Goal: Information Seeking & Learning: Compare options

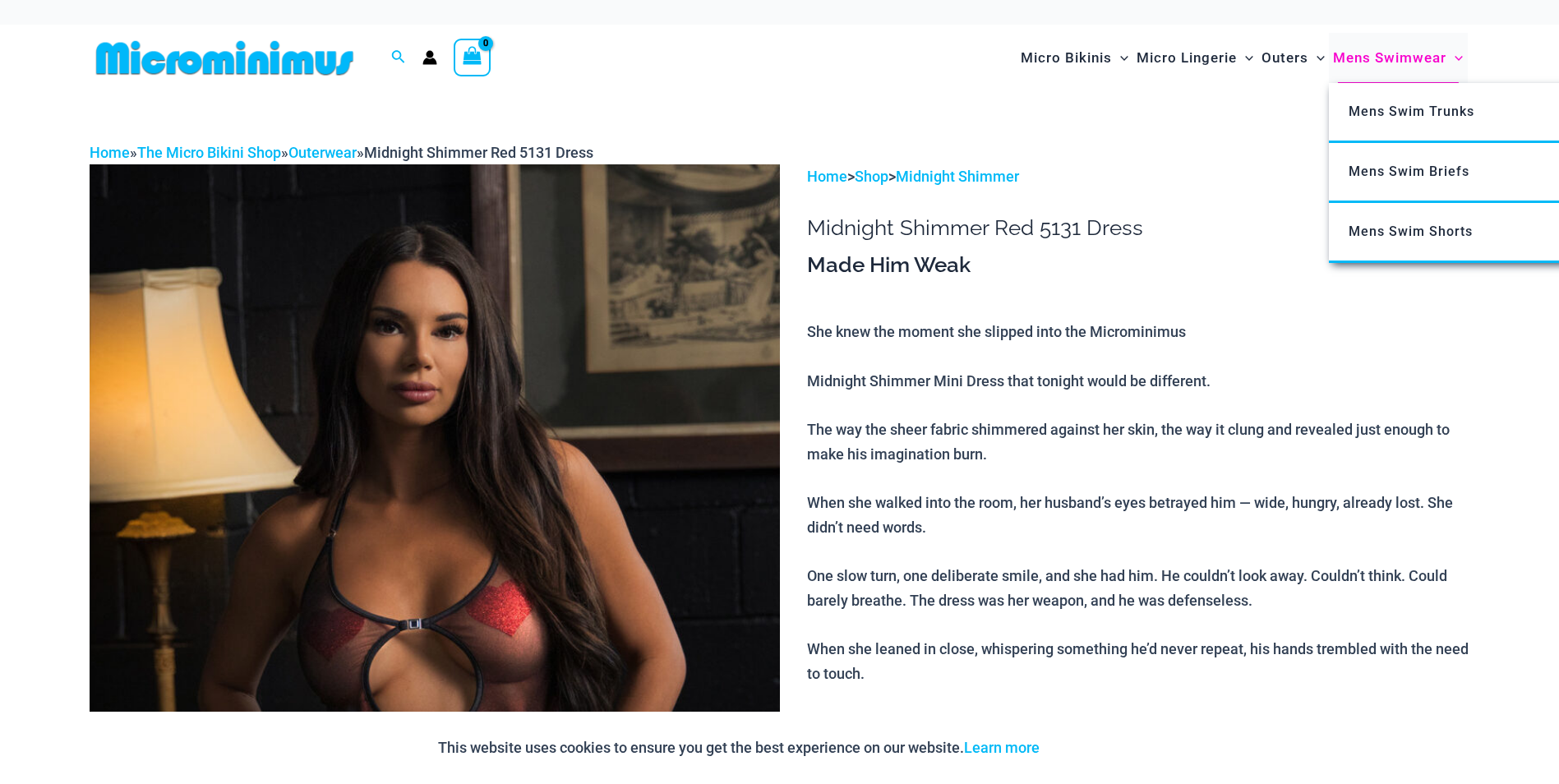
click at [1393, 57] on span "Mens Swimwear" at bounding box center [1389, 58] width 113 height 42
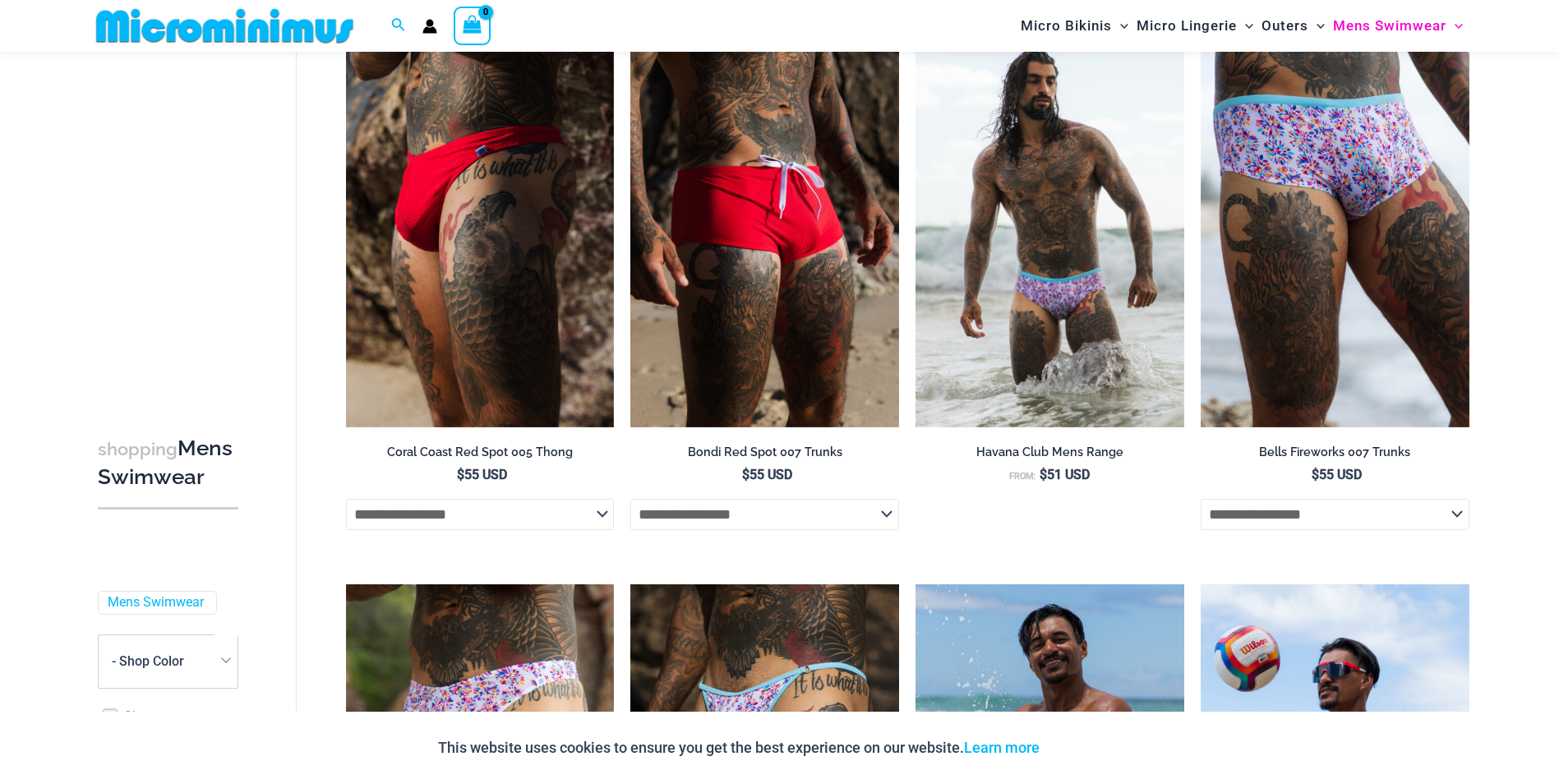
scroll to position [1764, 0]
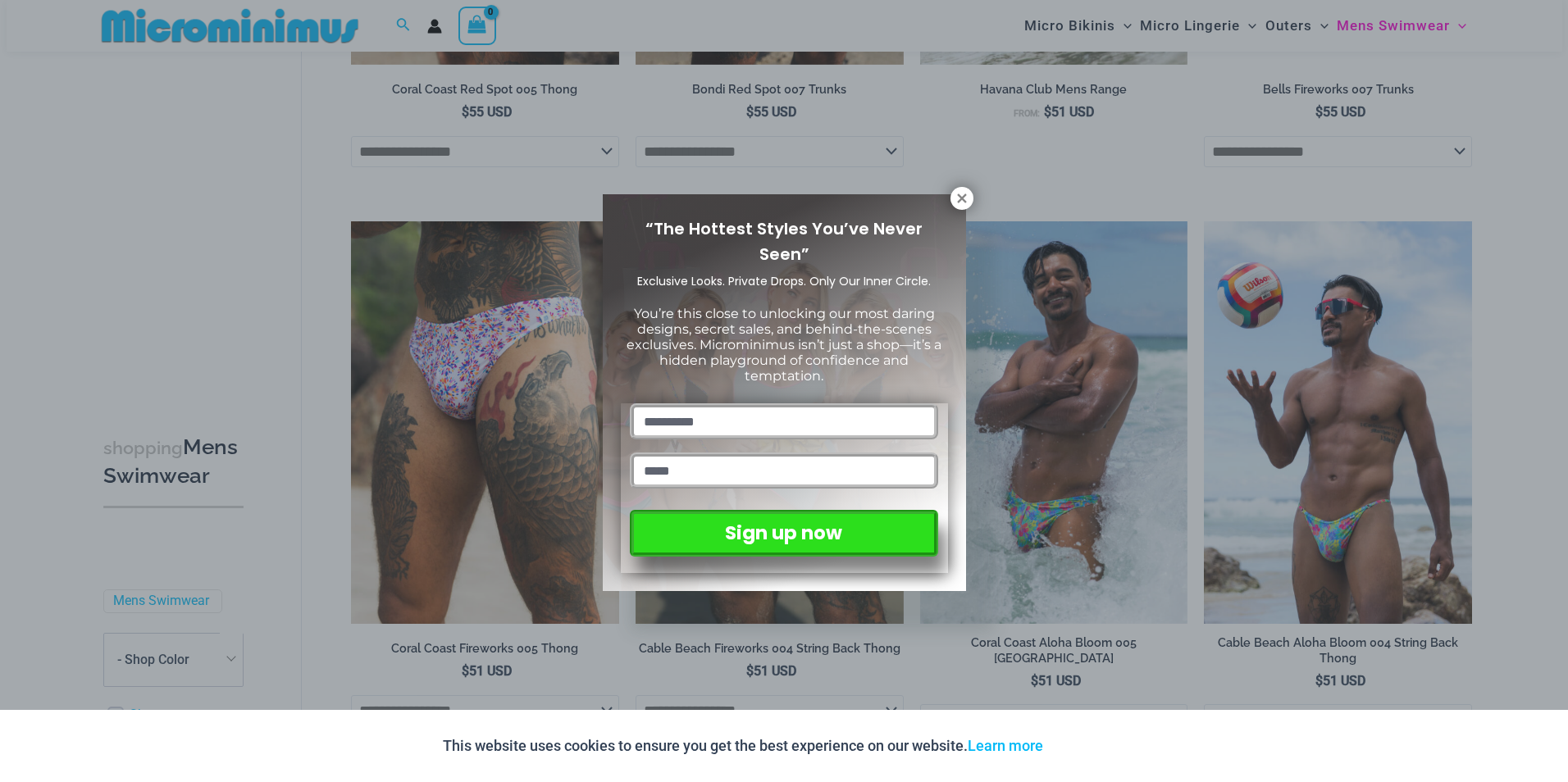
drag, startPoint x: 1567, startPoint y: 61, endPoint x: 1570, endPoint y: 375, distance: 314.0
click at [1555, 375] on html "Skip to content Search for: Search Search No products in the cart. No products …" at bounding box center [784, 582] width 1568 height 4684
click at [949, 195] on div "“The Hottest Styles You’ve Never Seen” Exclusive Looks. Private Drops. Only Our…" at bounding box center [784, 393] width 363 height 398
click at [960, 195] on icon at bounding box center [962, 198] width 15 height 15
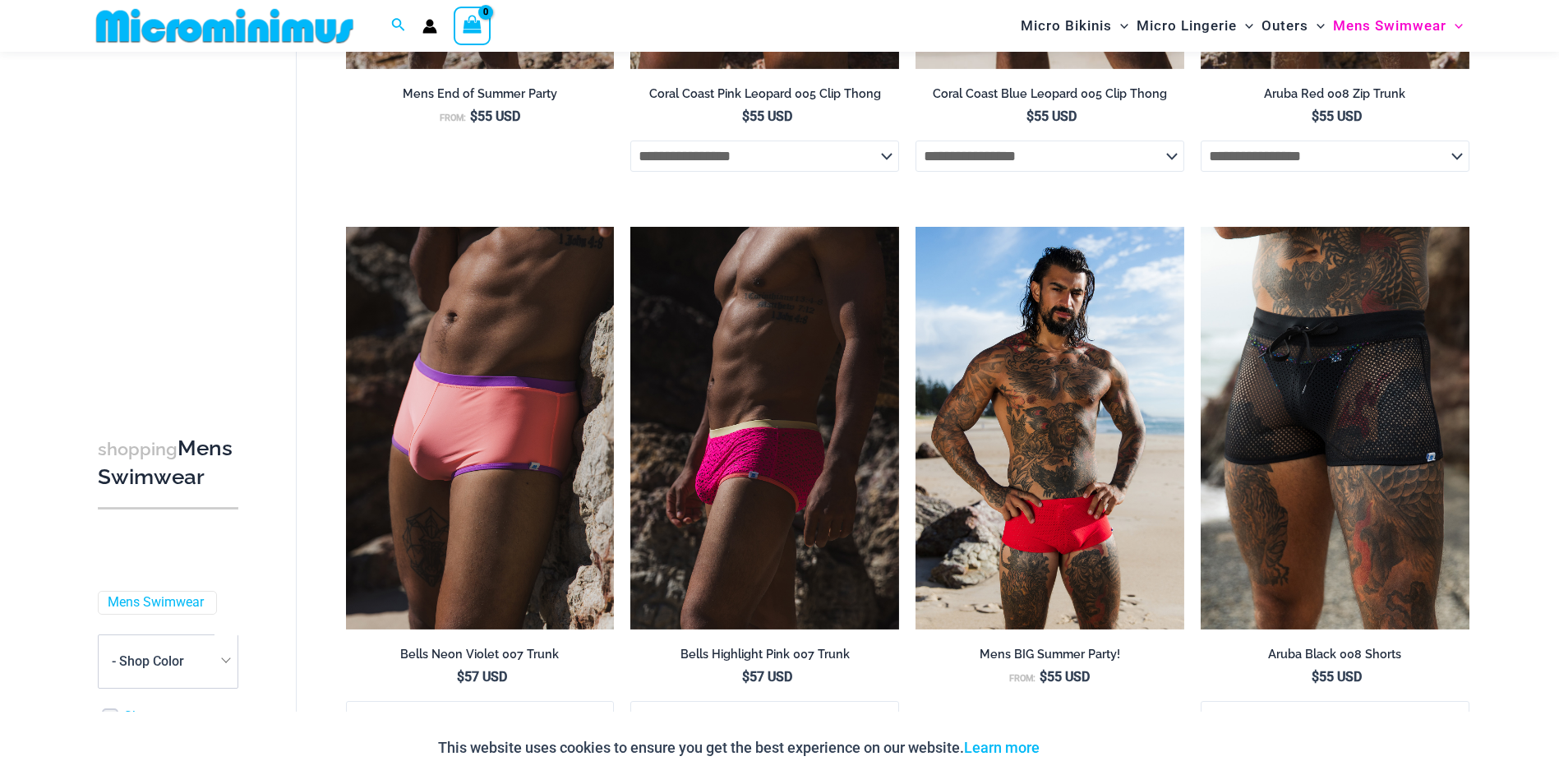
scroll to position [743, 0]
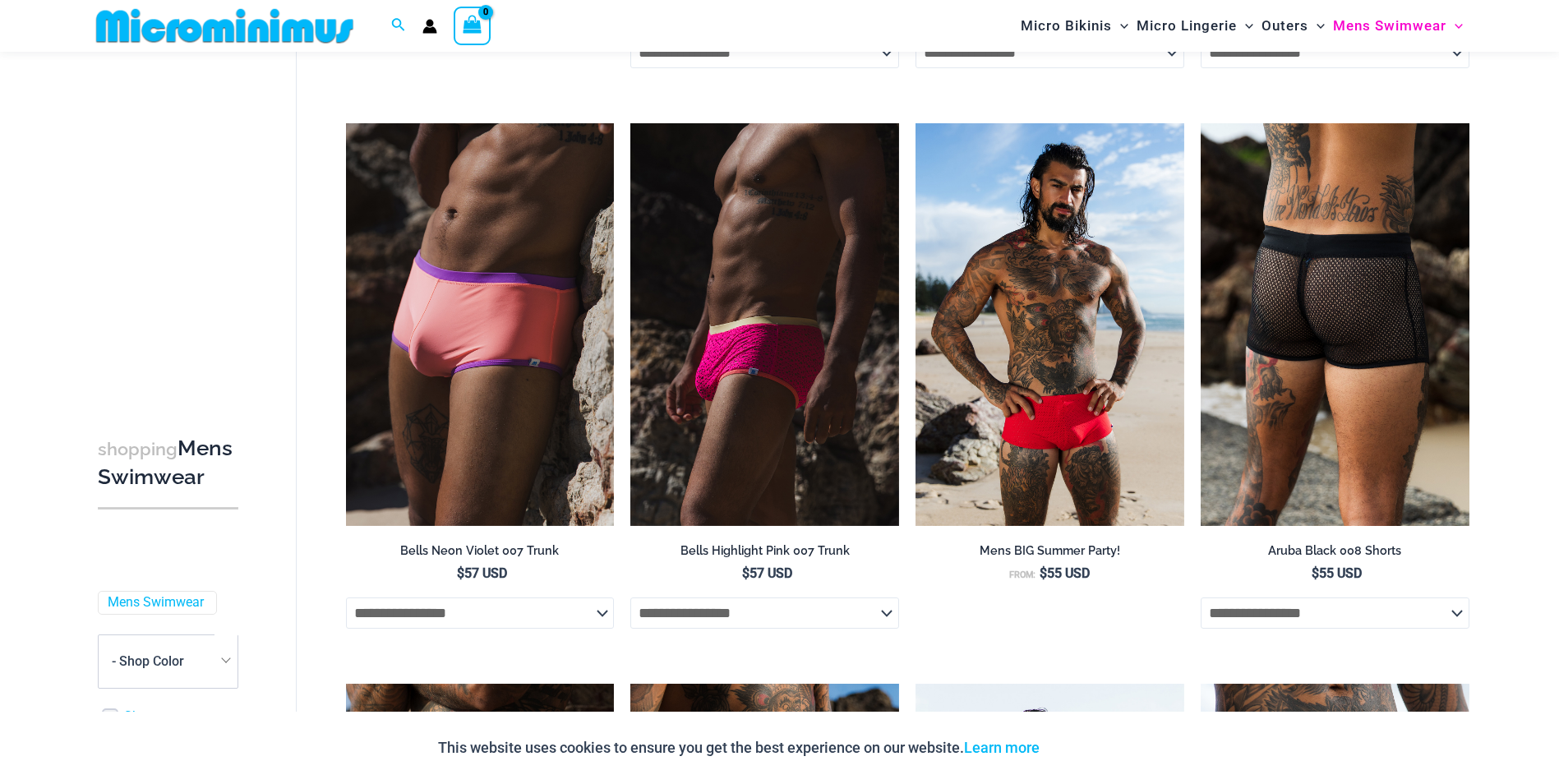
click at [1316, 338] on img at bounding box center [1335, 324] width 269 height 403
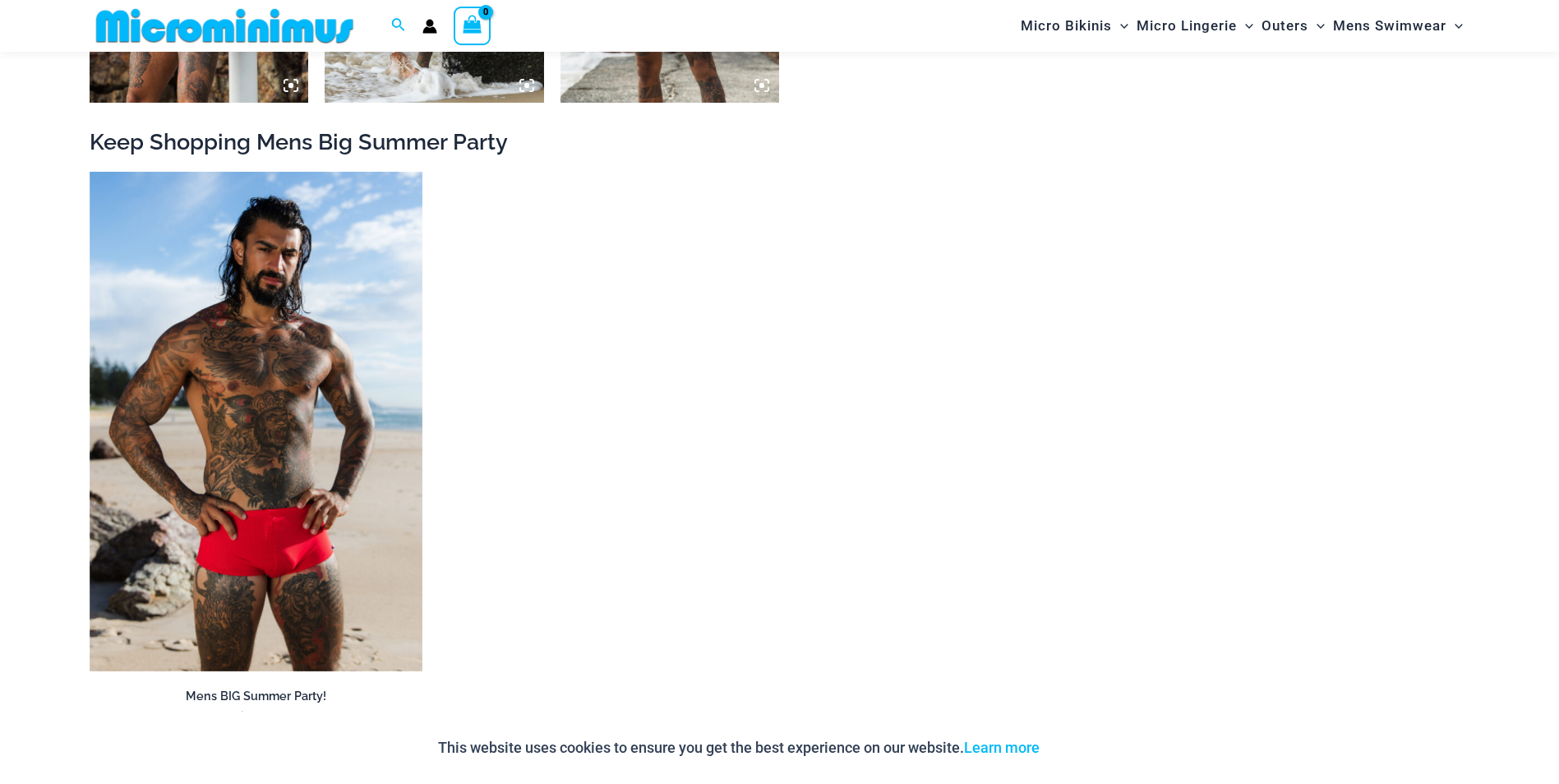
scroll to position [1897, 0]
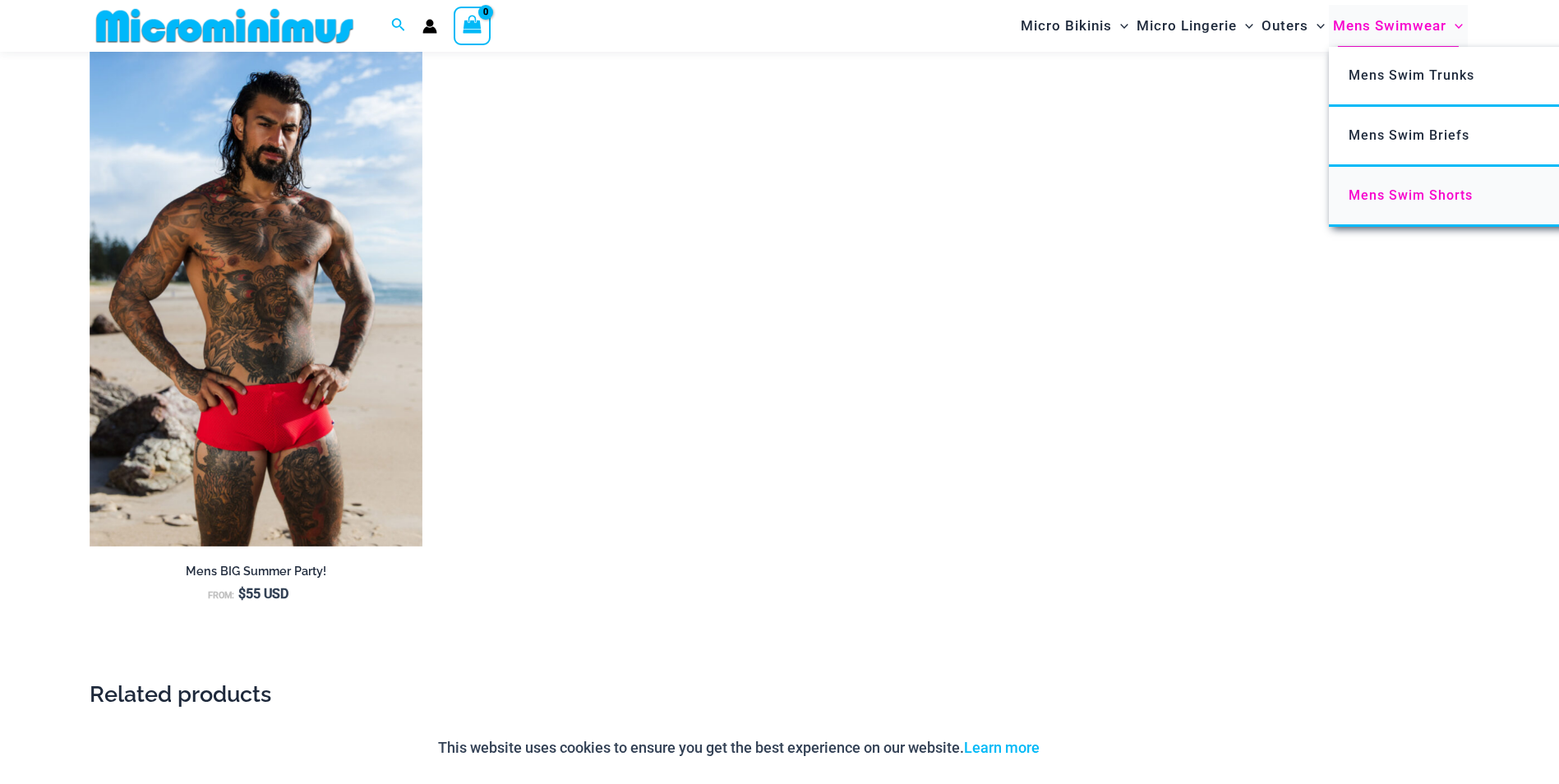
click at [1433, 189] on span "Mens Swim Shorts" at bounding box center [1410, 195] width 124 height 16
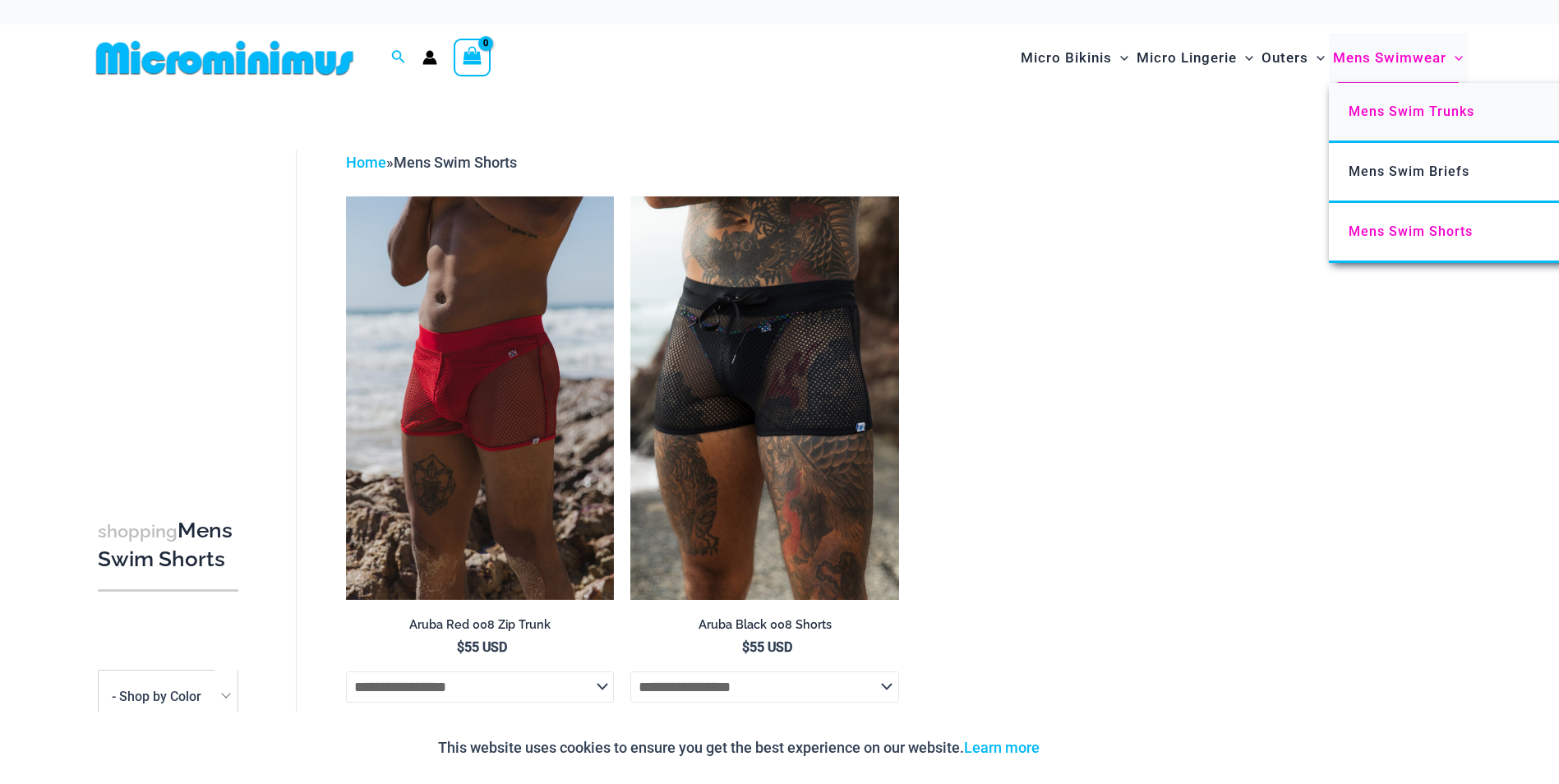
click at [1431, 105] on span "Mens Swim Trunks" at bounding box center [1411, 111] width 125 height 16
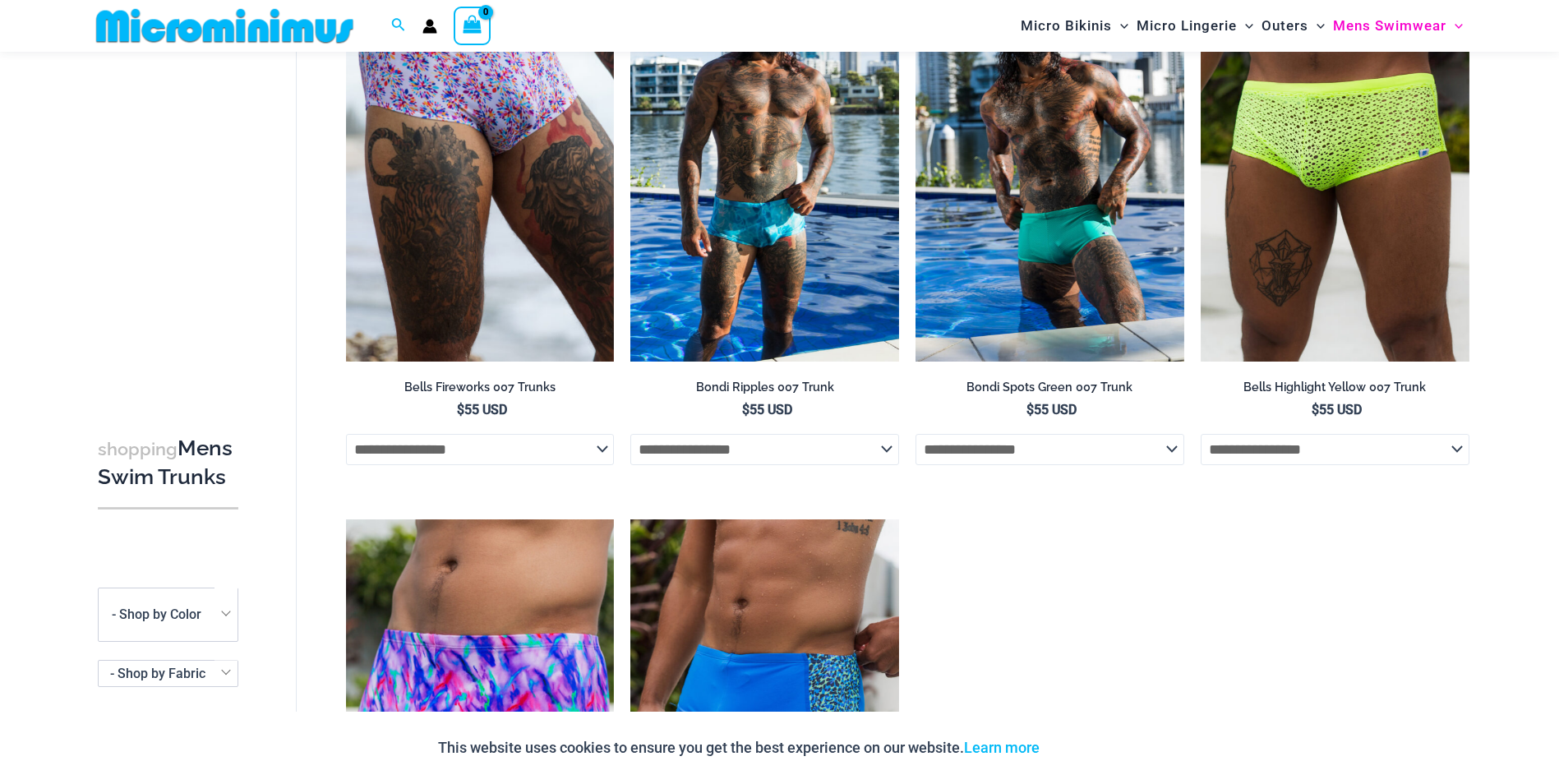
scroll to position [81, 0]
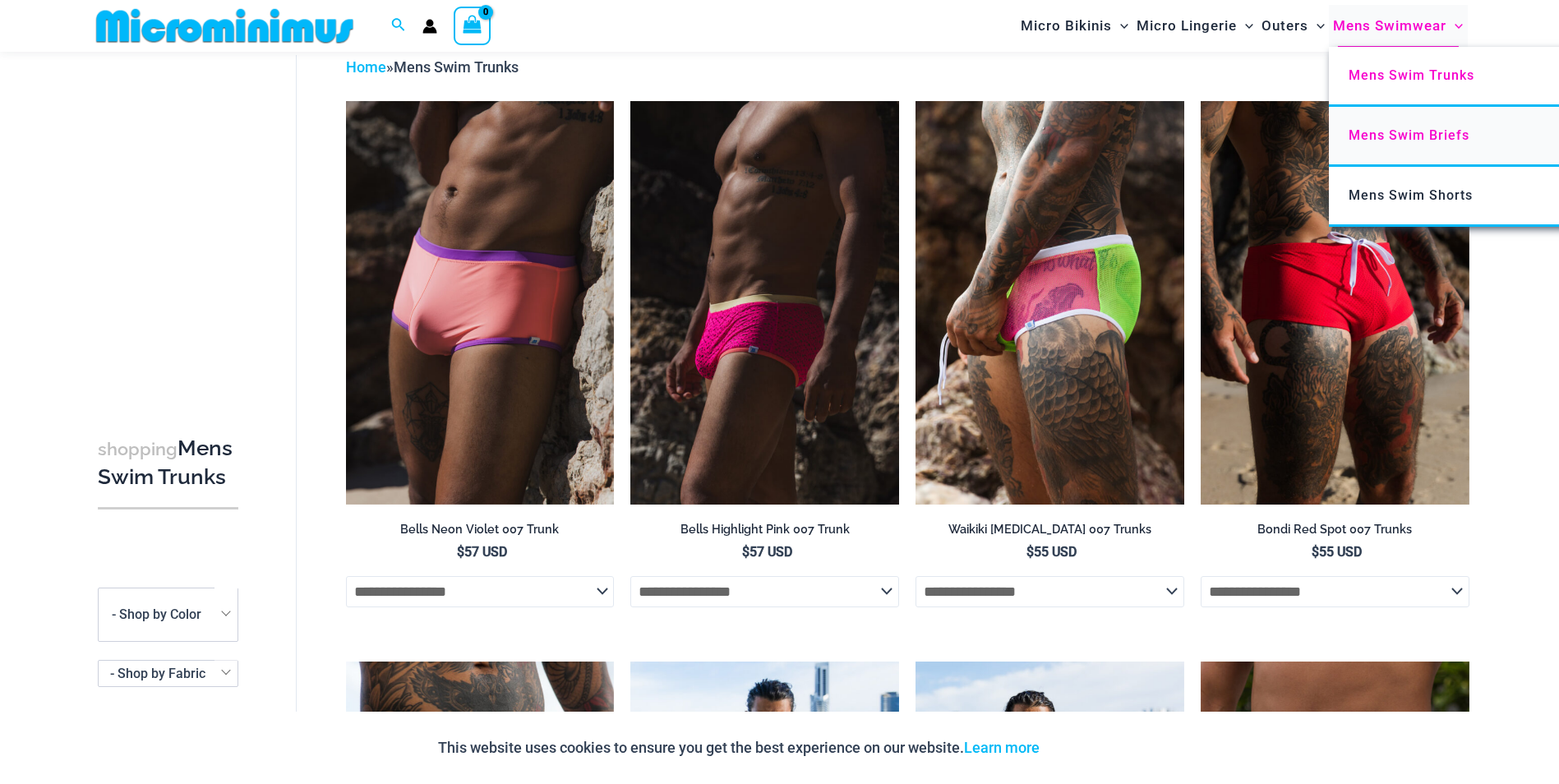
click at [1396, 127] on span "Mens Swim Briefs" at bounding box center [1409, 135] width 120 height 16
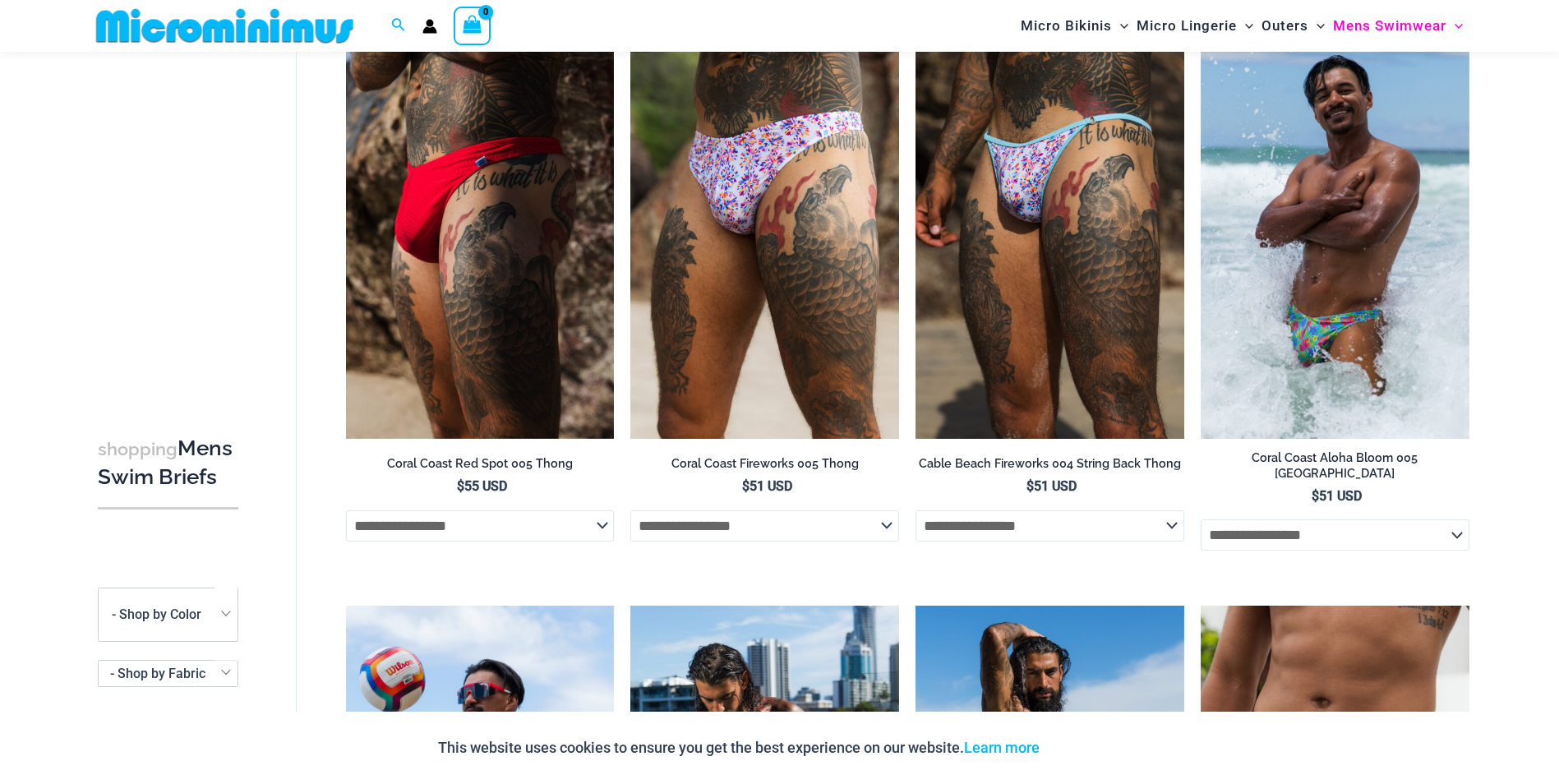
scroll to position [81, 0]
